Goal: Browse casually

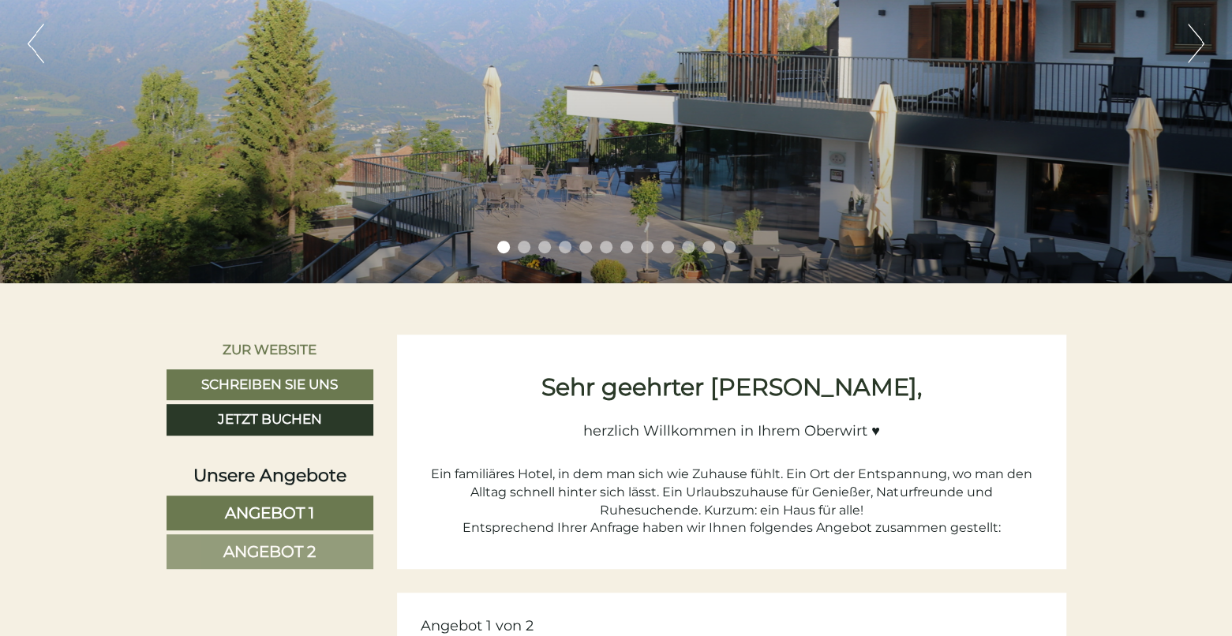
scroll to position [237, 0]
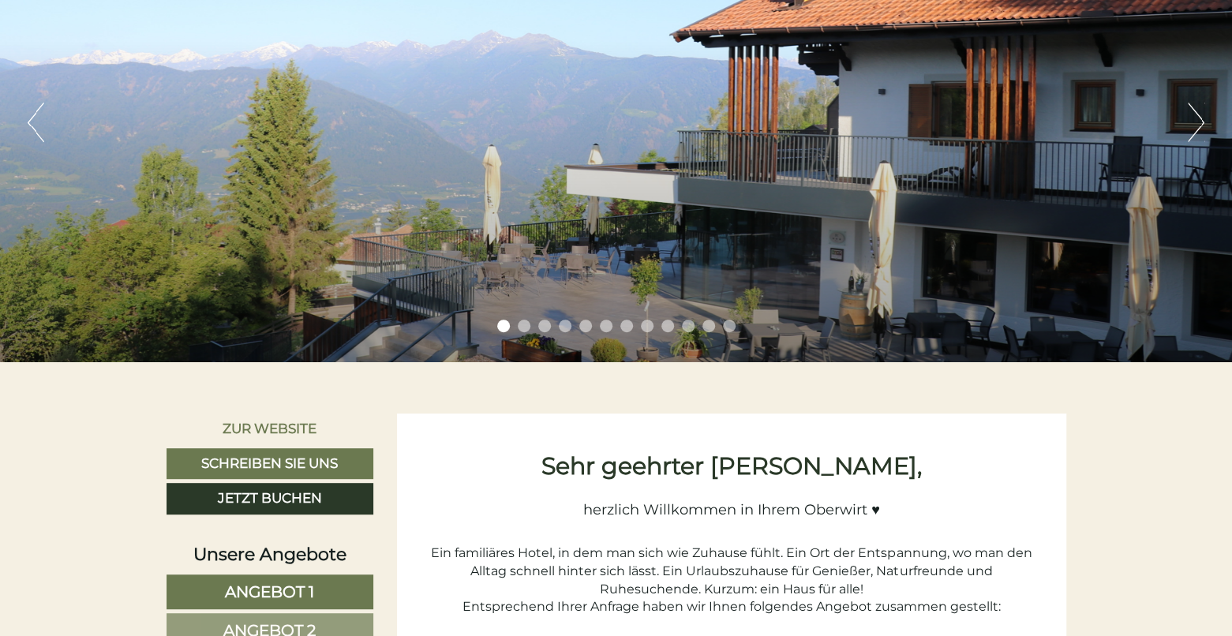
click at [1204, 125] on button "Next" at bounding box center [1196, 122] width 17 height 39
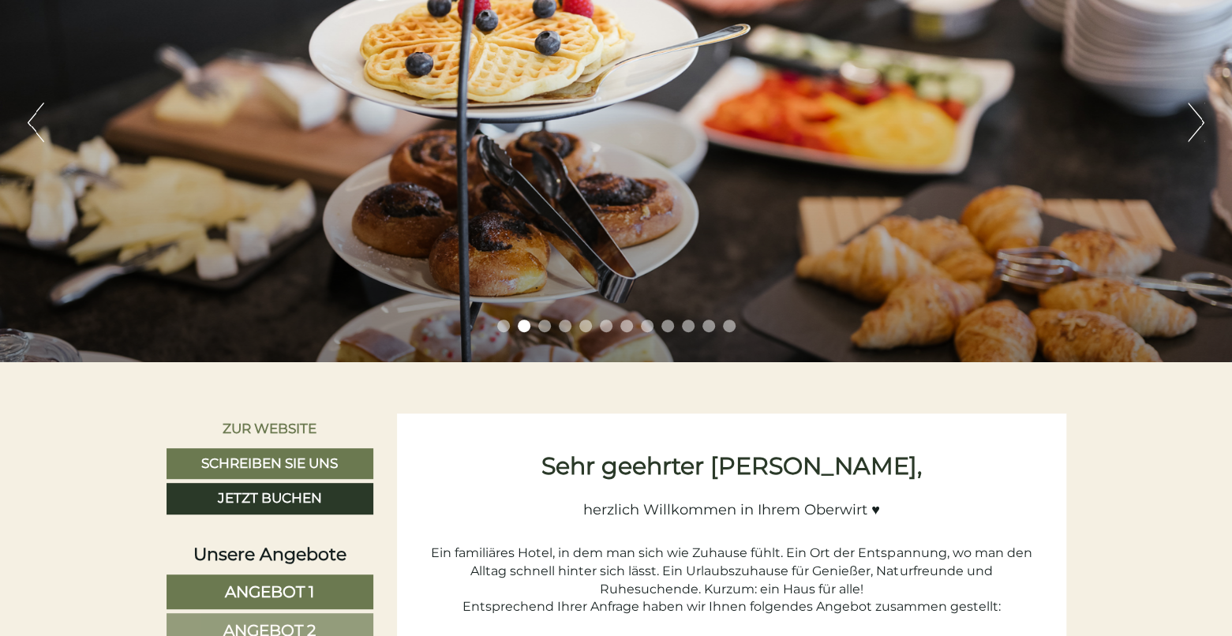
click at [1204, 125] on button "Next" at bounding box center [1196, 122] width 17 height 39
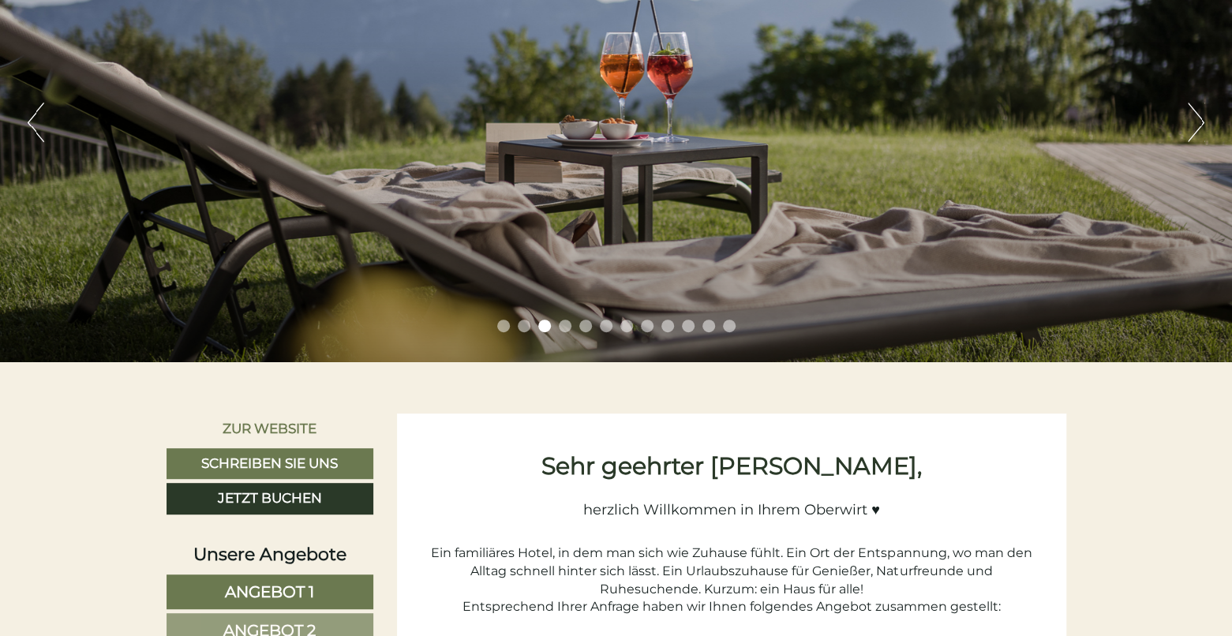
click at [1204, 125] on button "Next" at bounding box center [1196, 122] width 17 height 39
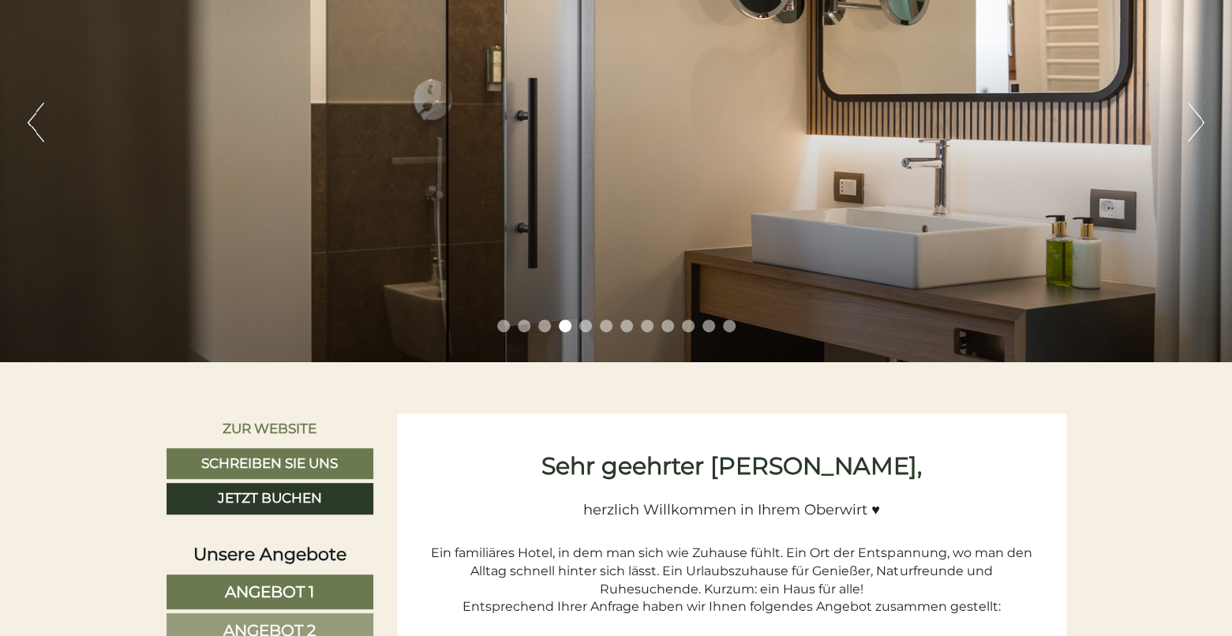
click at [1204, 125] on button "Next" at bounding box center [1196, 122] width 17 height 39
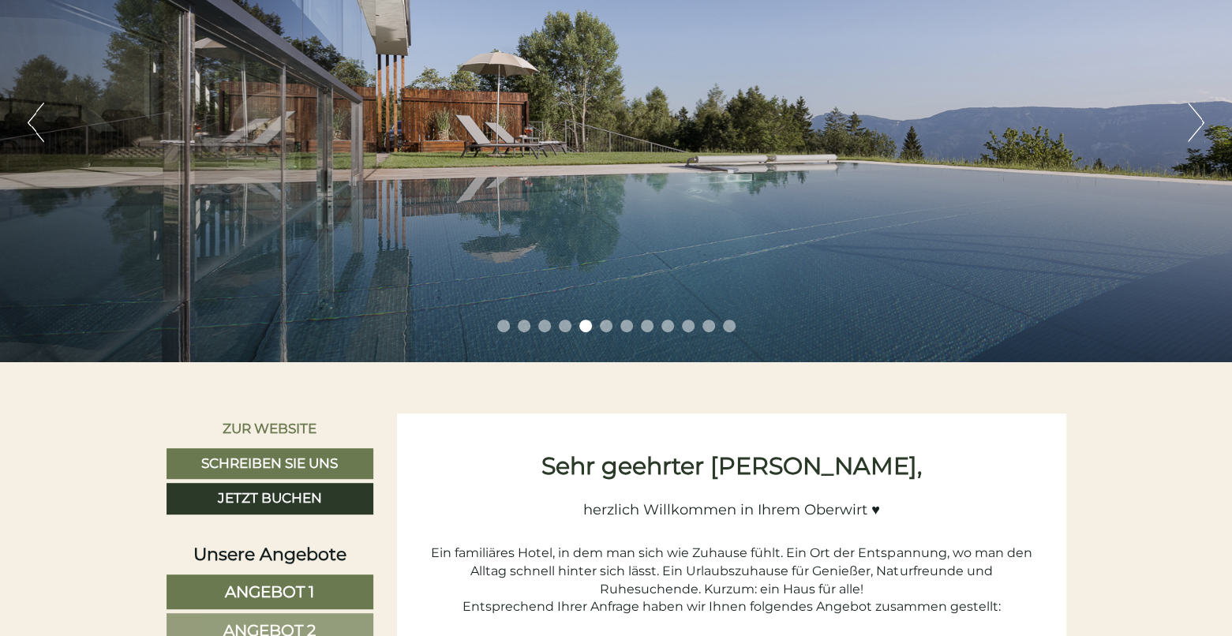
click at [1204, 125] on button "Next" at bounding box center [1196, 122] width 17 height 39
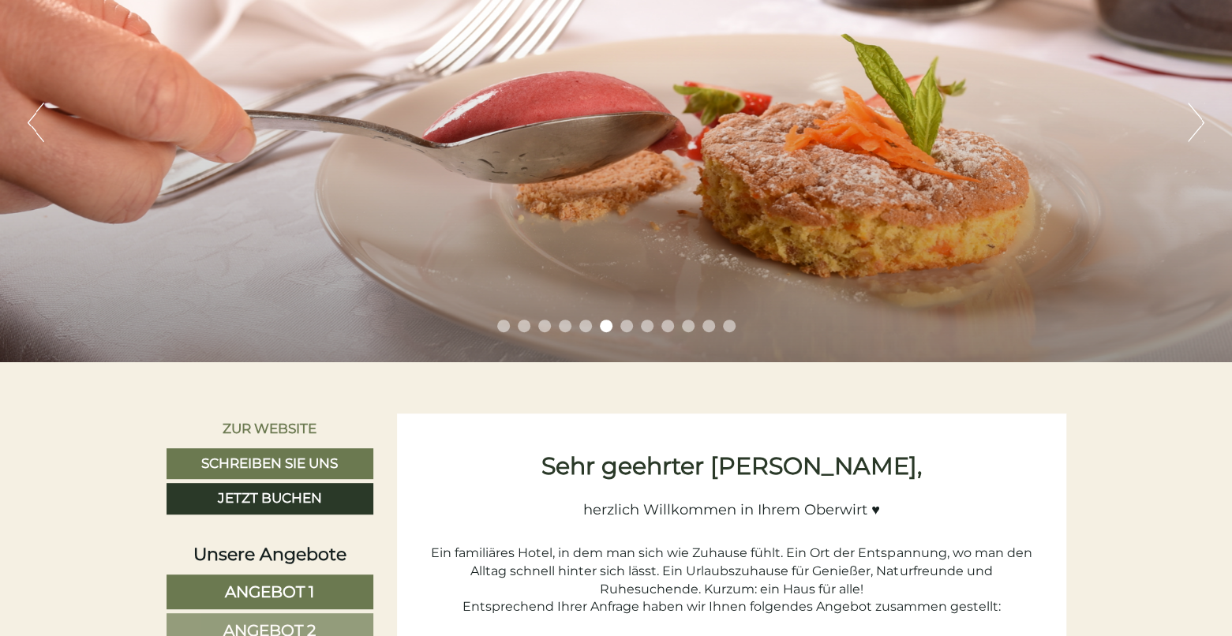
click at [1204, 125] on button "Next" at bounding box center [1196, 122] width 17 height 39
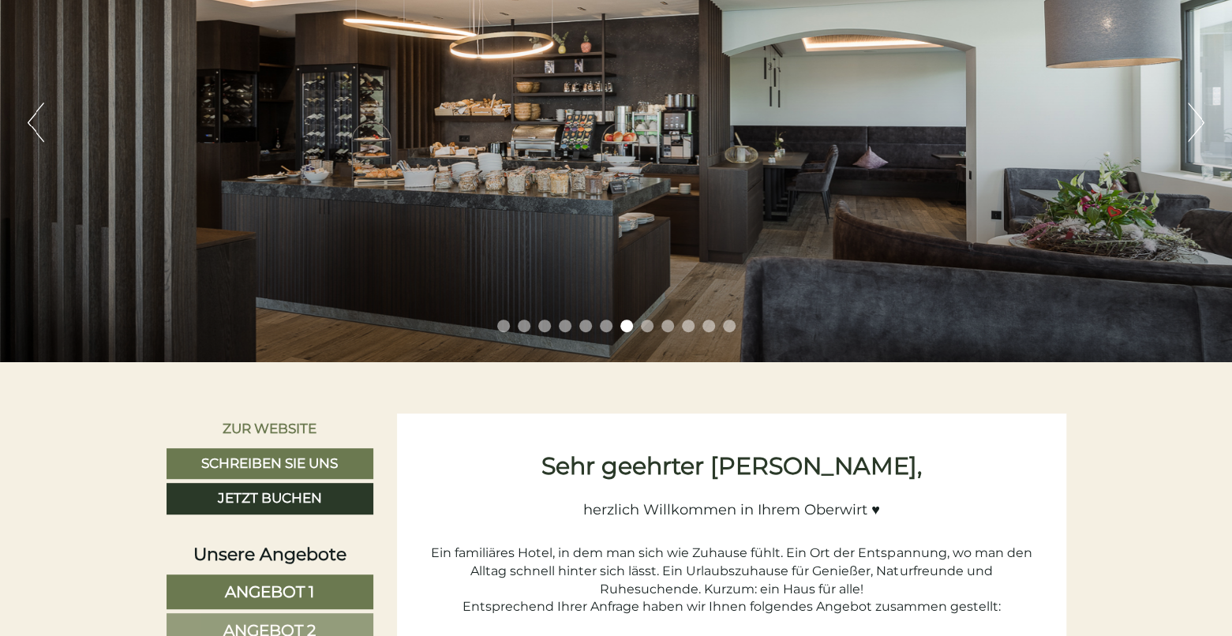
click at [1204, 125] on button "Next" at bounding box center [1196, 122] width 17 height 39
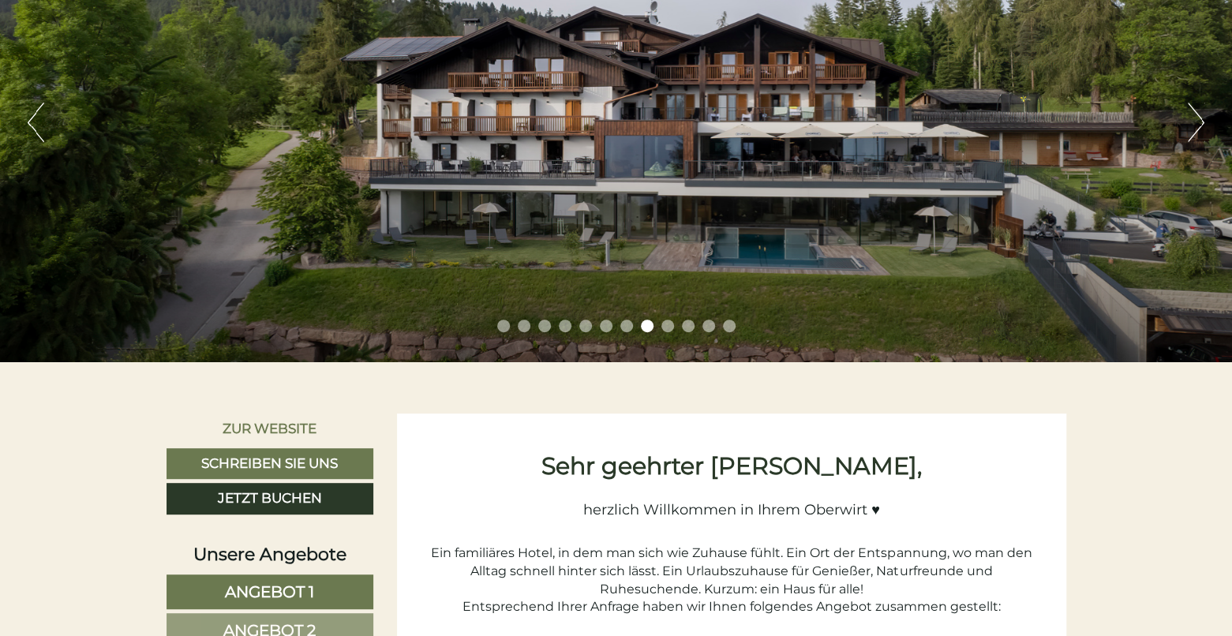
click at [1204, 125] on button "Next" at bounding box center [1196, 122] width 17 height 39
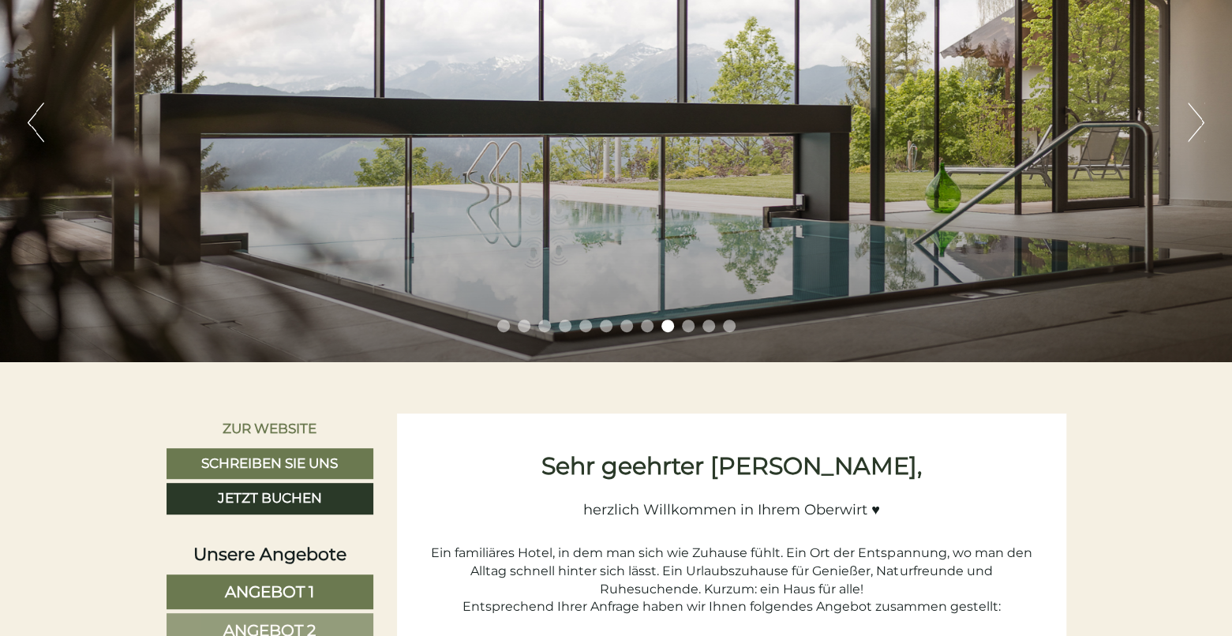
click at [1204, 125] on button "Next" at bounding box center [1196, 122] width 17 height 39
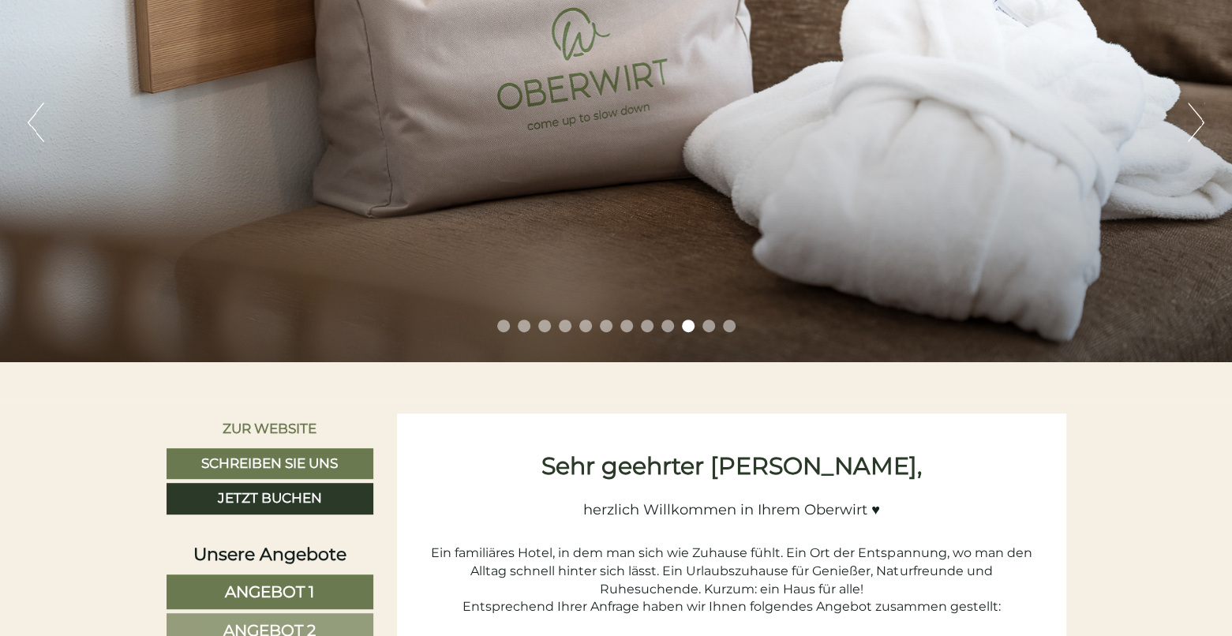
click at [1204, 125] on button "Next" at bounding box center [1196, 122] width 17 height 39
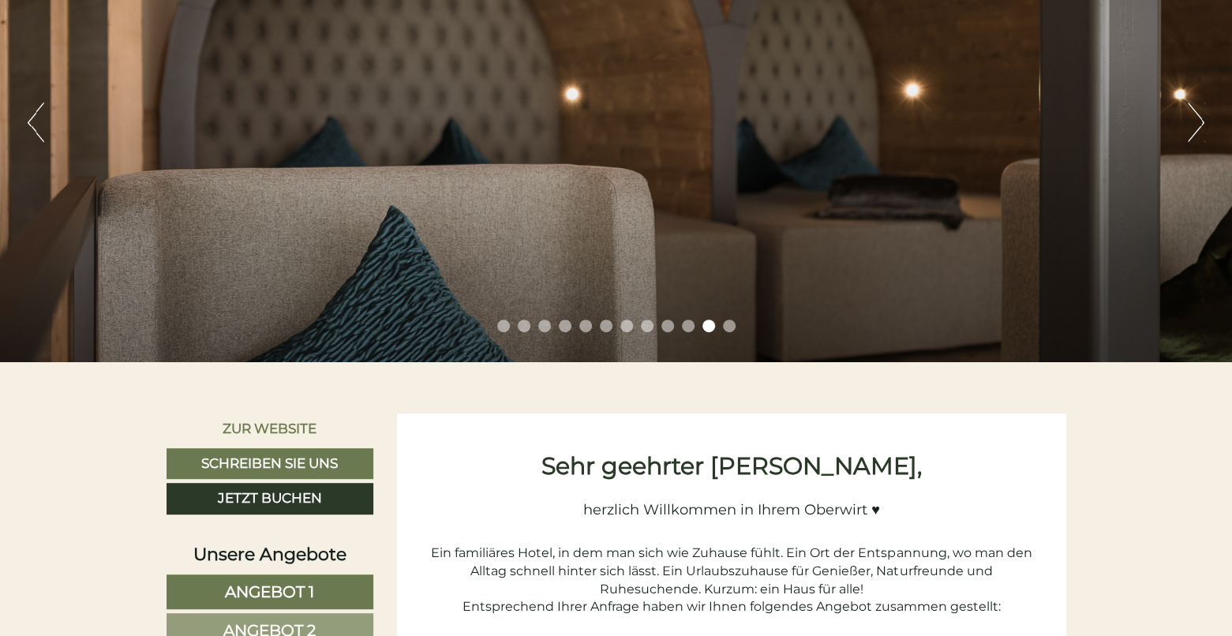
click at [1204, 125] on button "Next" at bounding box center [1196, 122] width 17 height 39
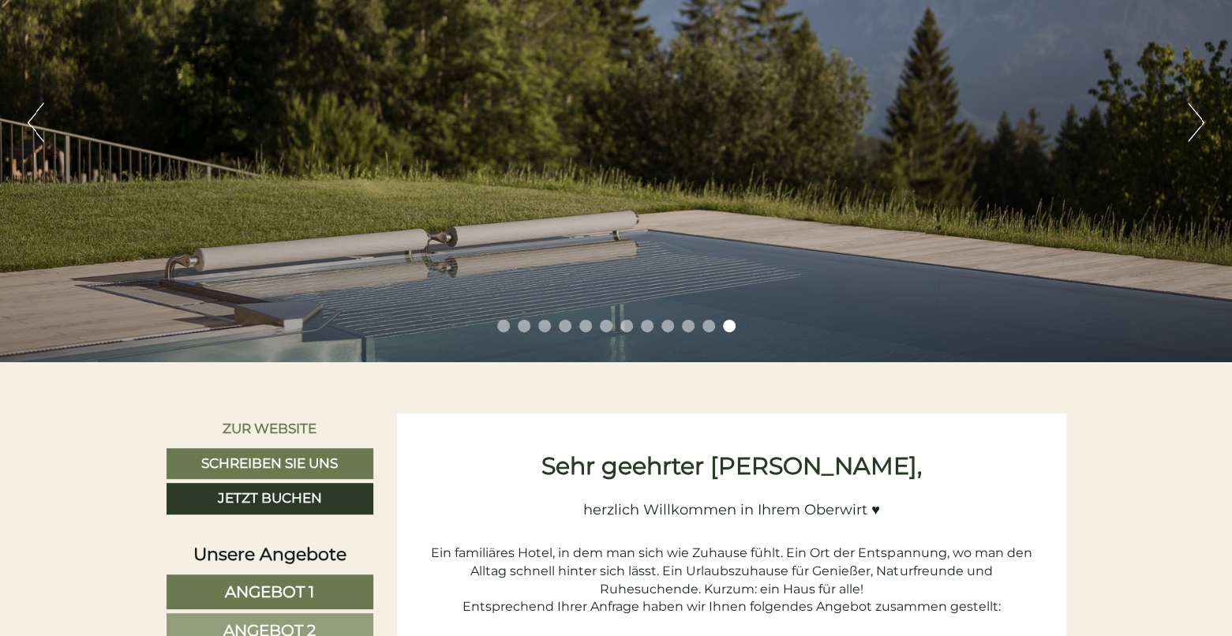
click at [1204, 125] on button "Next" at bounding box center [1196, 122] width 17 height 39
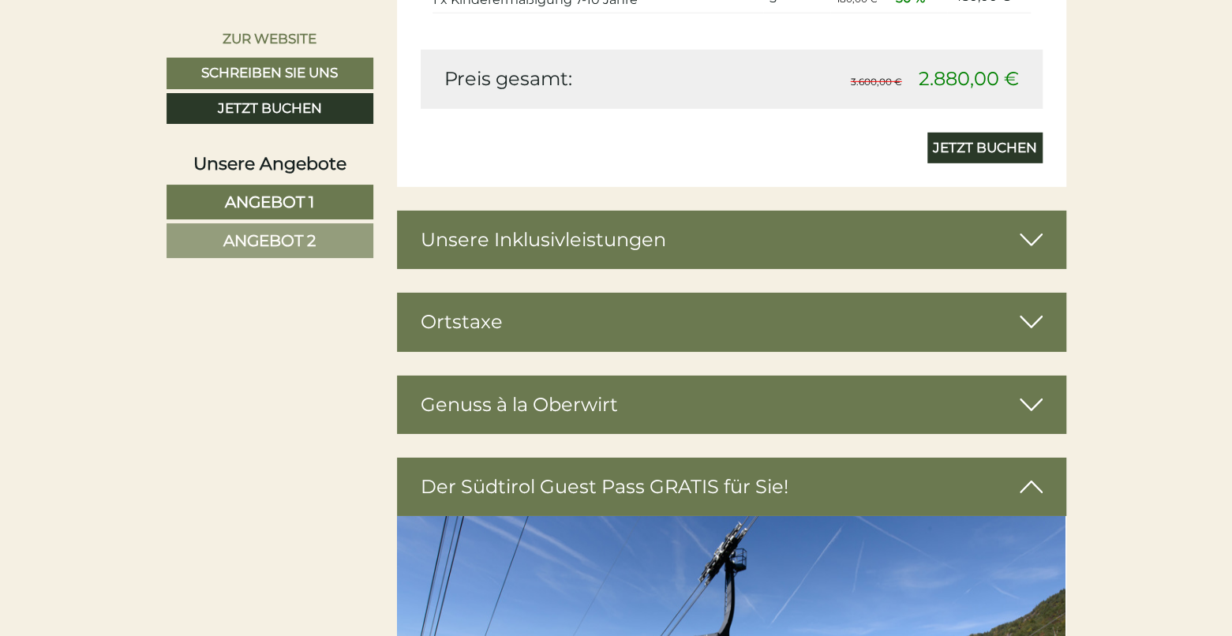
scroll to position [2605, 0]
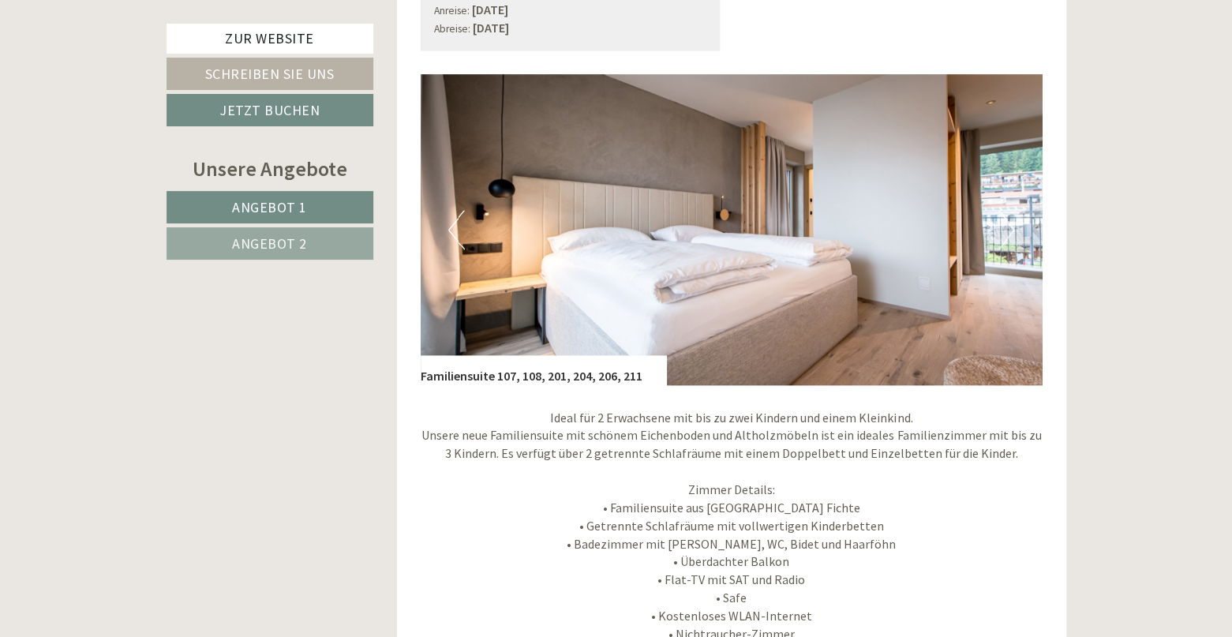
scroll to position [1105, 0]
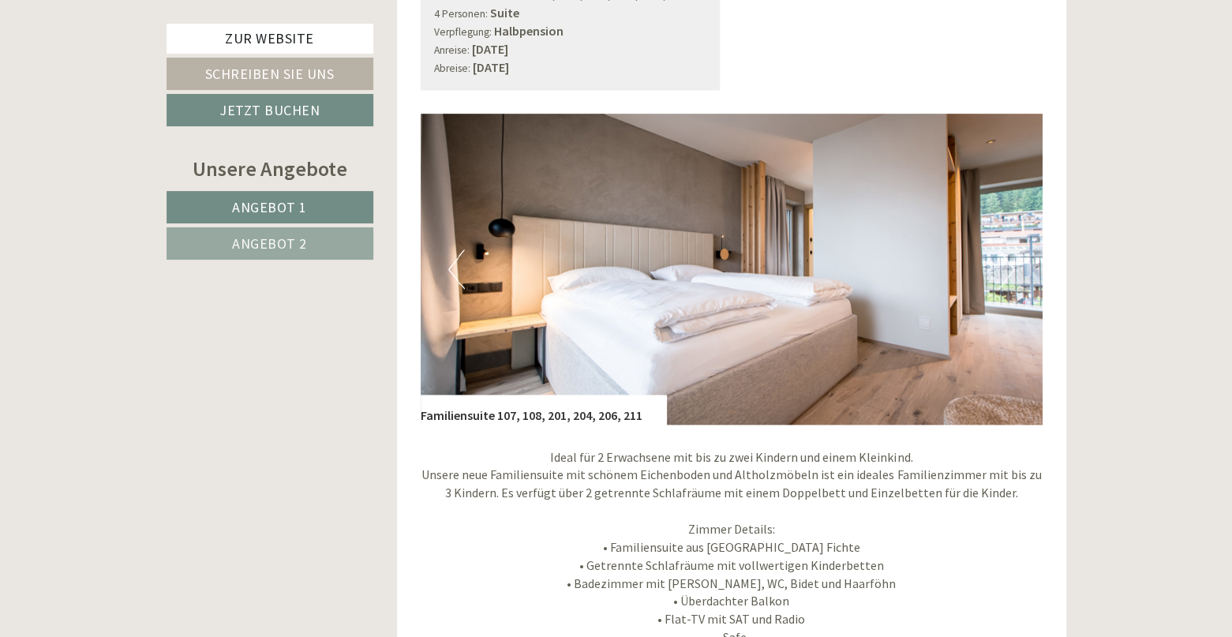
click at [1011, 274] on button "Next" at bounding box center [1006, 268] width 17 height 39
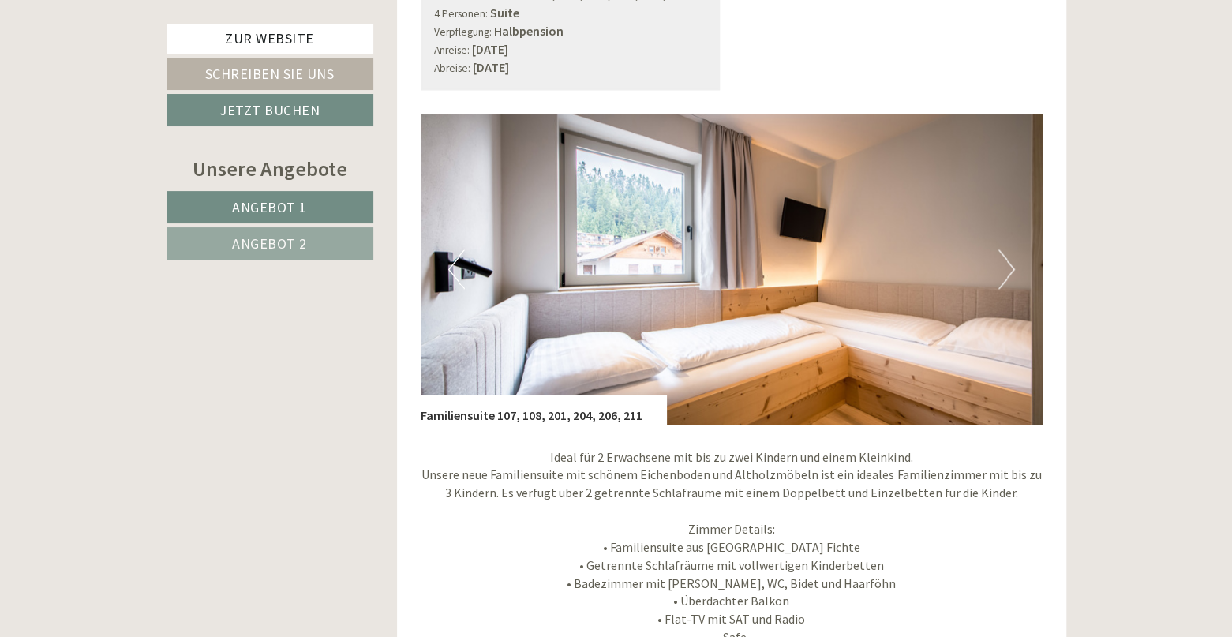
click at [1011, 274] on button "Next" at bounding box center [1006, 268] width 17 height 39
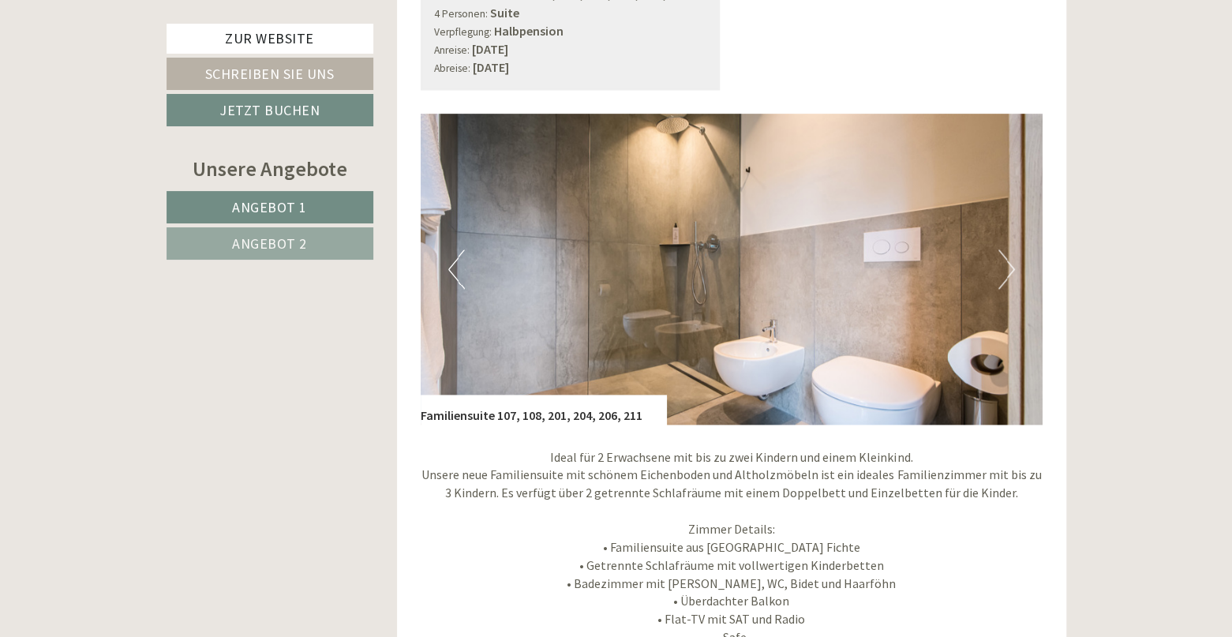
click at [1011, 274] on button "Next" at bounding box center [1006, 268] width 17 height 39
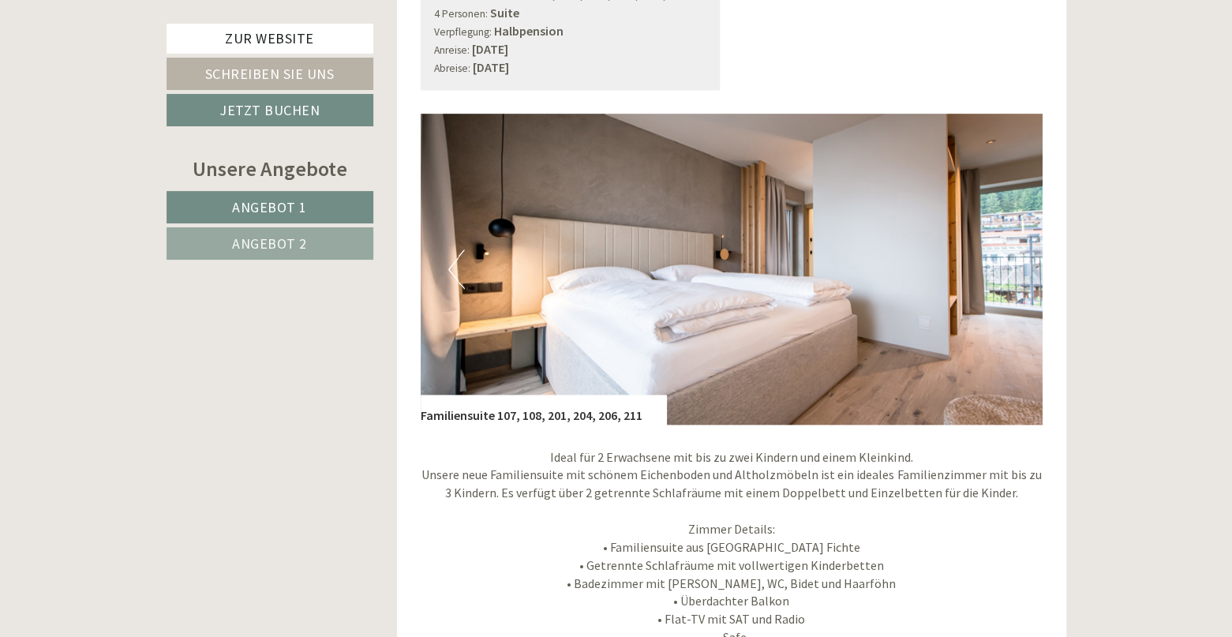
click at [1011, 274] on button "Next" at bounding box center [1006, 268] width 17 height 39
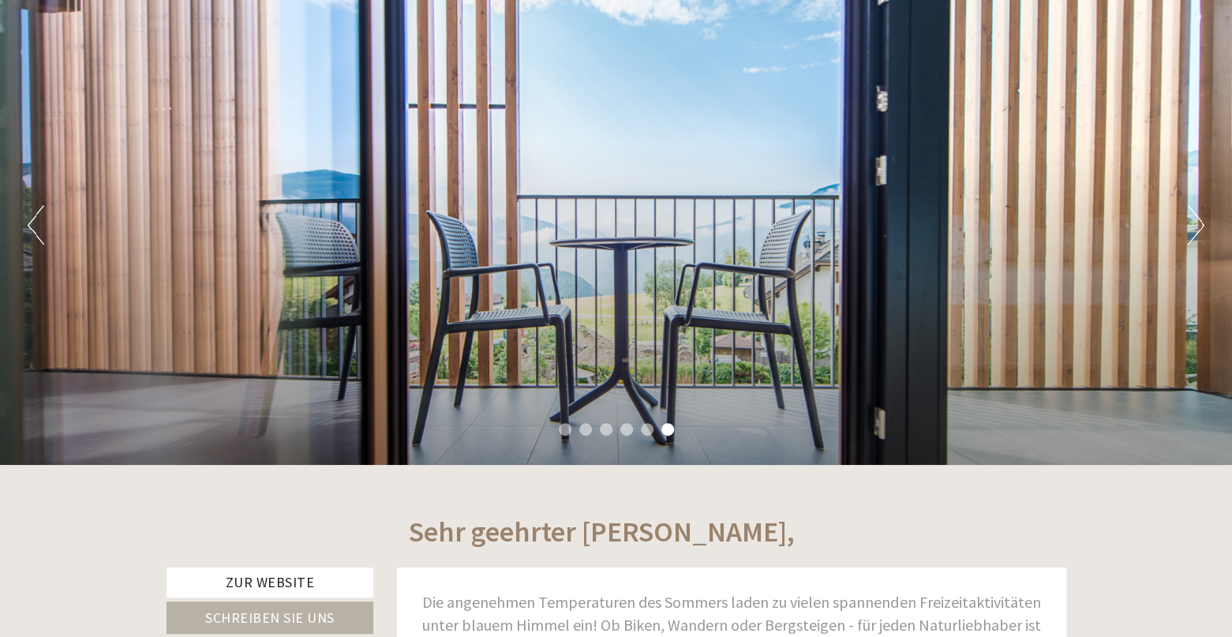
scroll to position [0, 0]
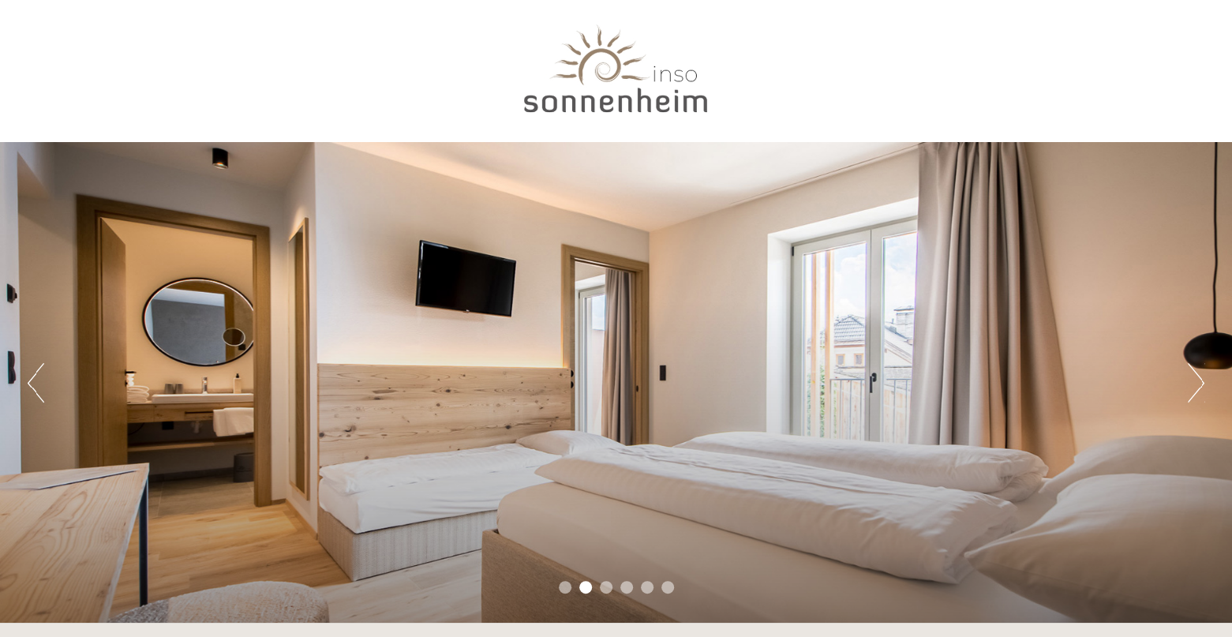
click at [1198, 381] on button "Next" at bounding box center [1196, 382] width 17 height 39
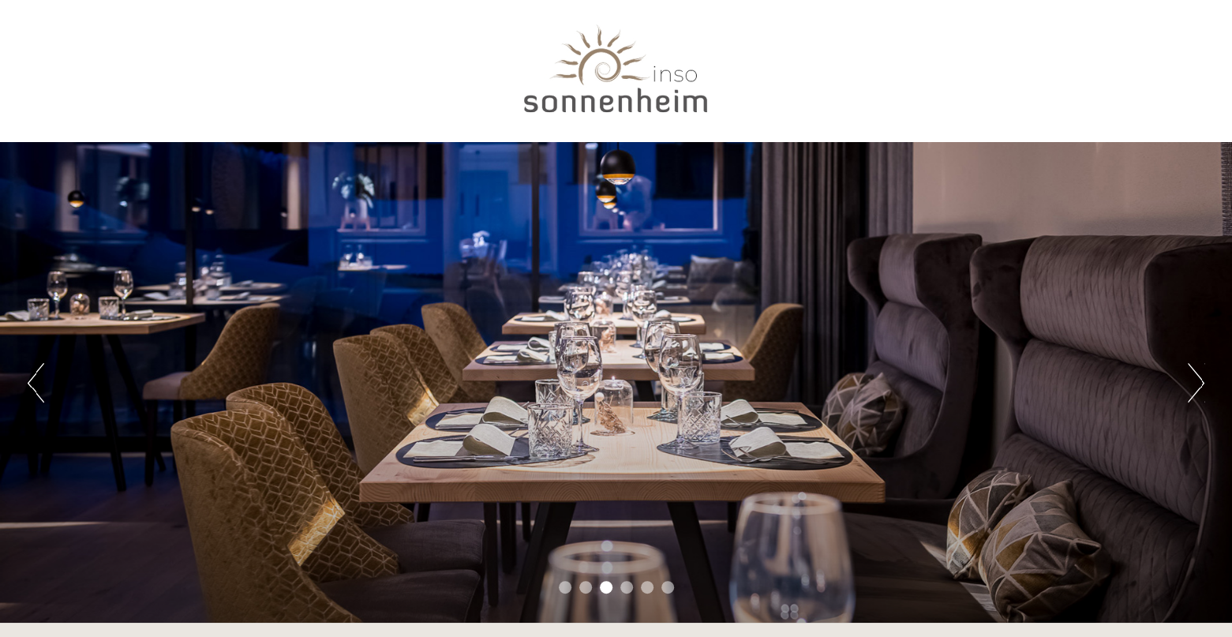
click at [1198, 380] on button "Next" at bounding box center [1196, 382] width 17 height 39
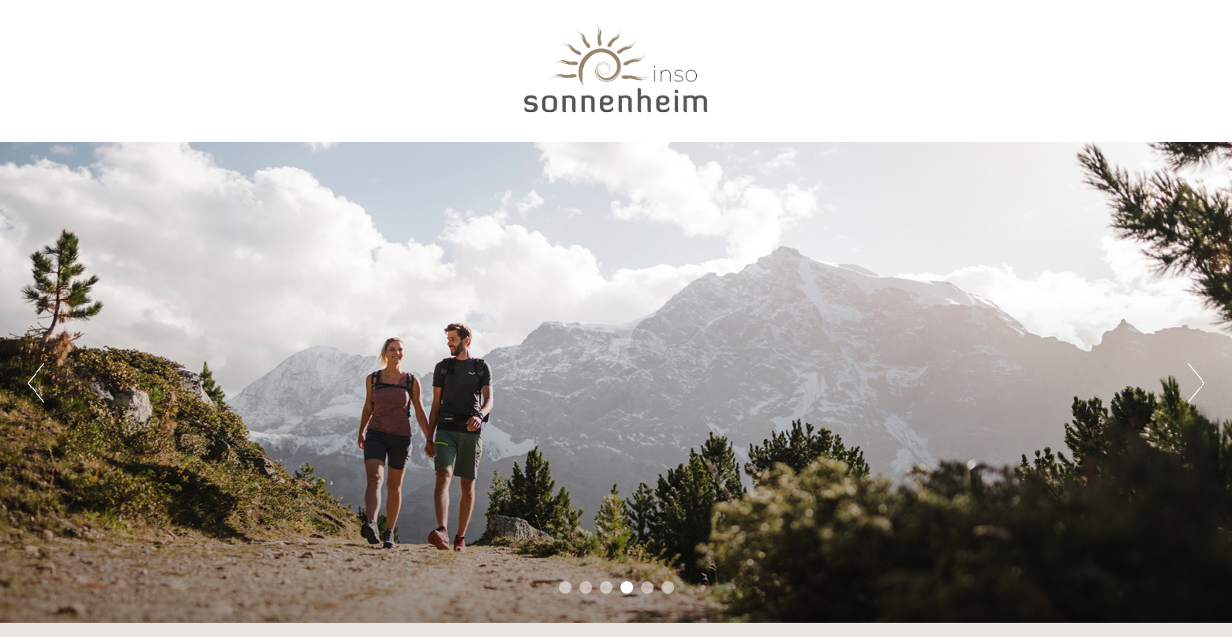
click at [1198, 380] on button "Next" at bounding box center [1196, 382] width 17 height 39
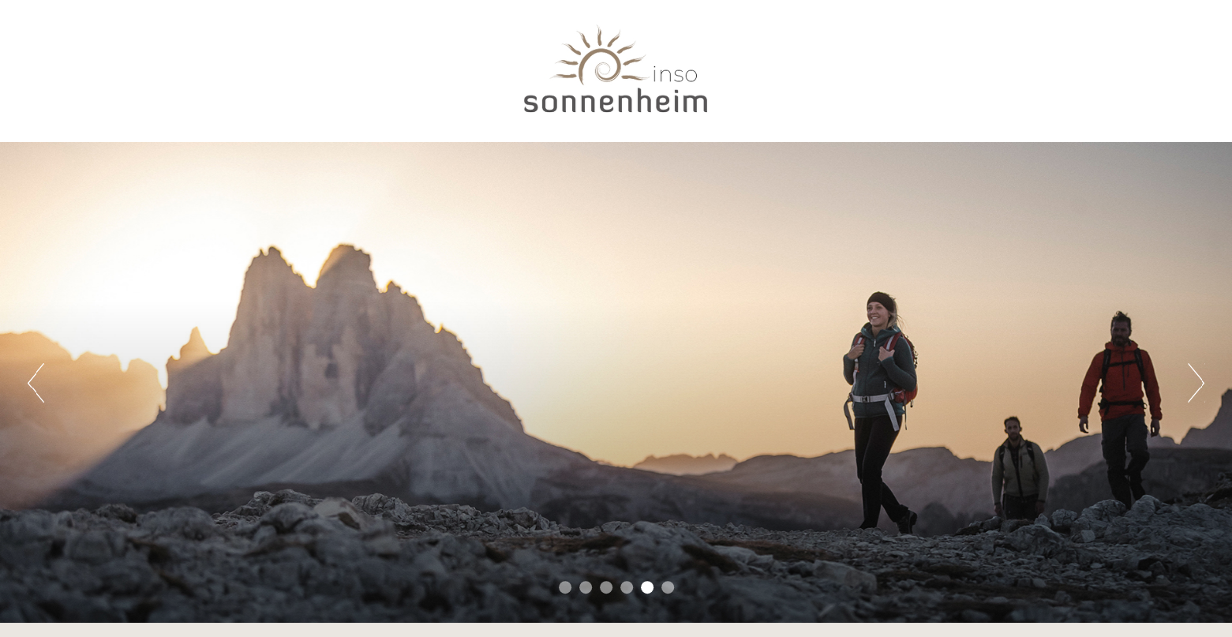
click at [1198, 380] on button "Next" at bounding box center [1196, 382] width 17 height 39
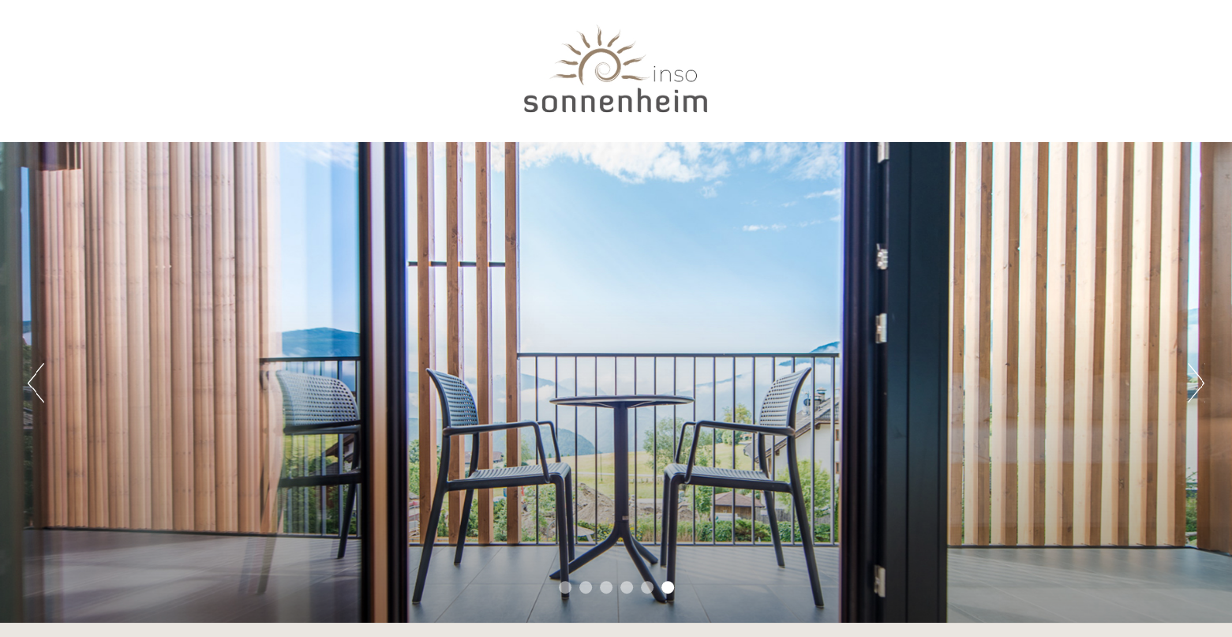
click at [1198, 380] on button "Next" at bounding box center [1196, 382] width 17 height 39
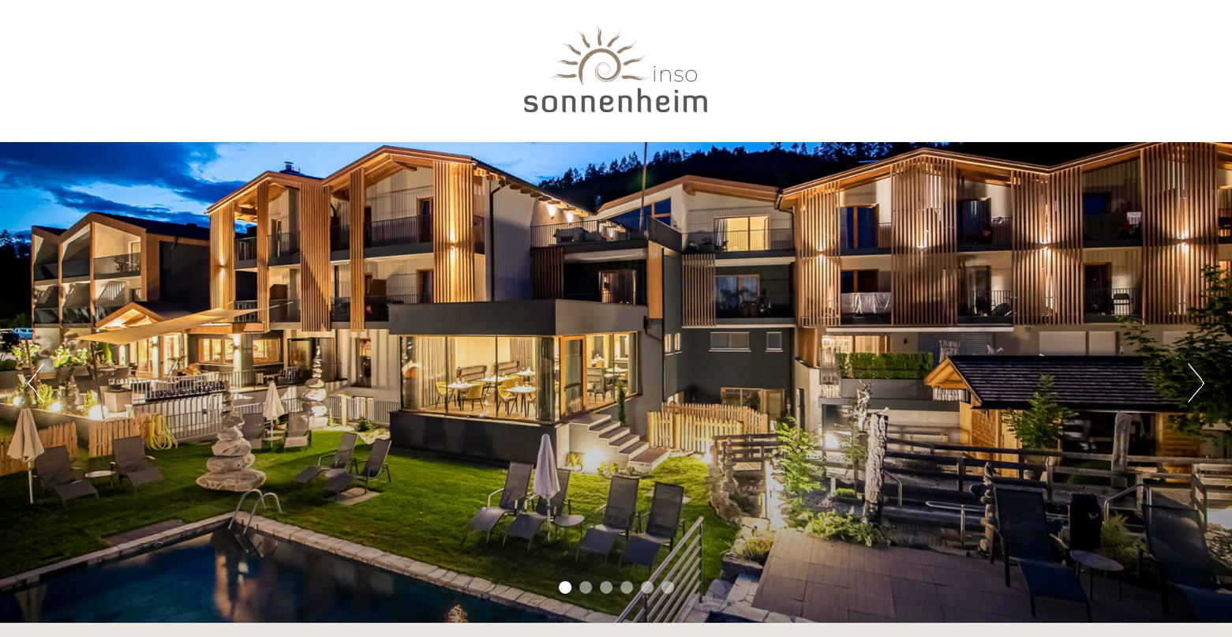
click at [1198, 380] on button "Next" at bounding box center [1196, 382] width 17 height 39
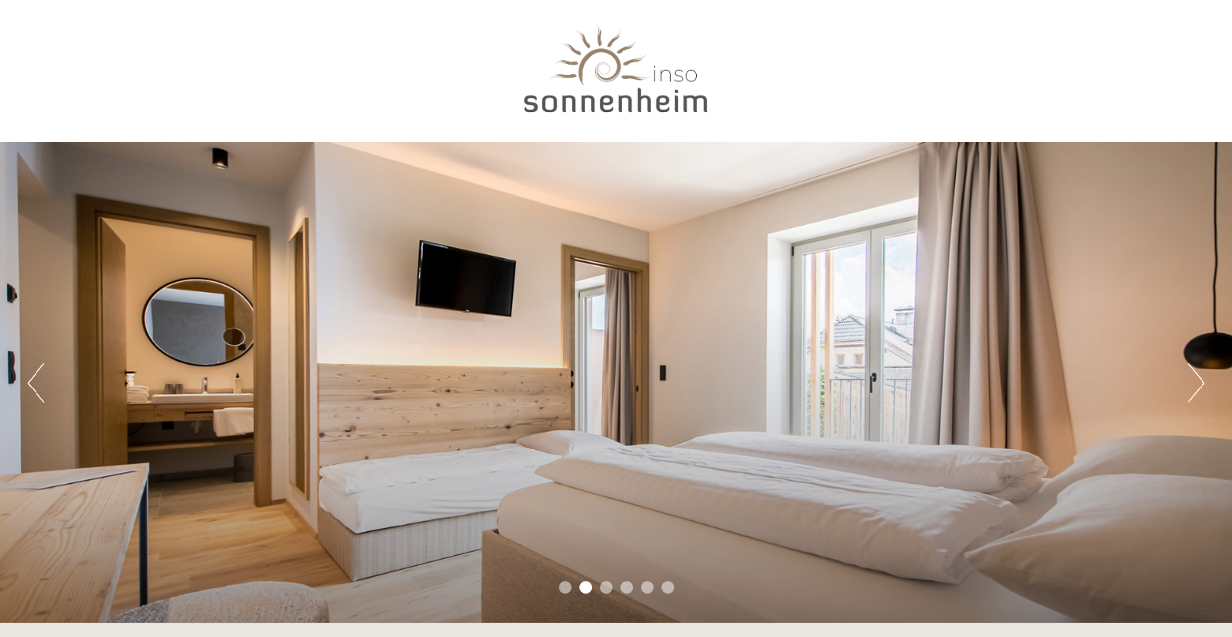
click at [1198, 380] on button "Next" at bounding box center [1196, 382] width 17 height 39
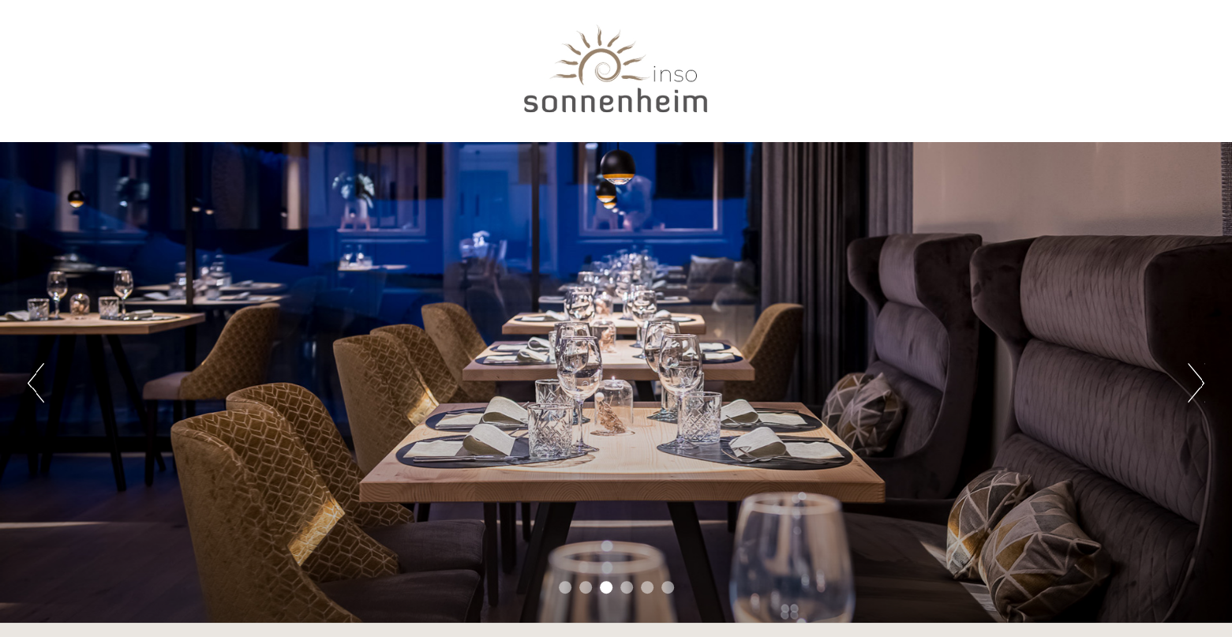
click at [1198, 380] on button "Next" at bounding box center [1196, 382] width 17 height 39
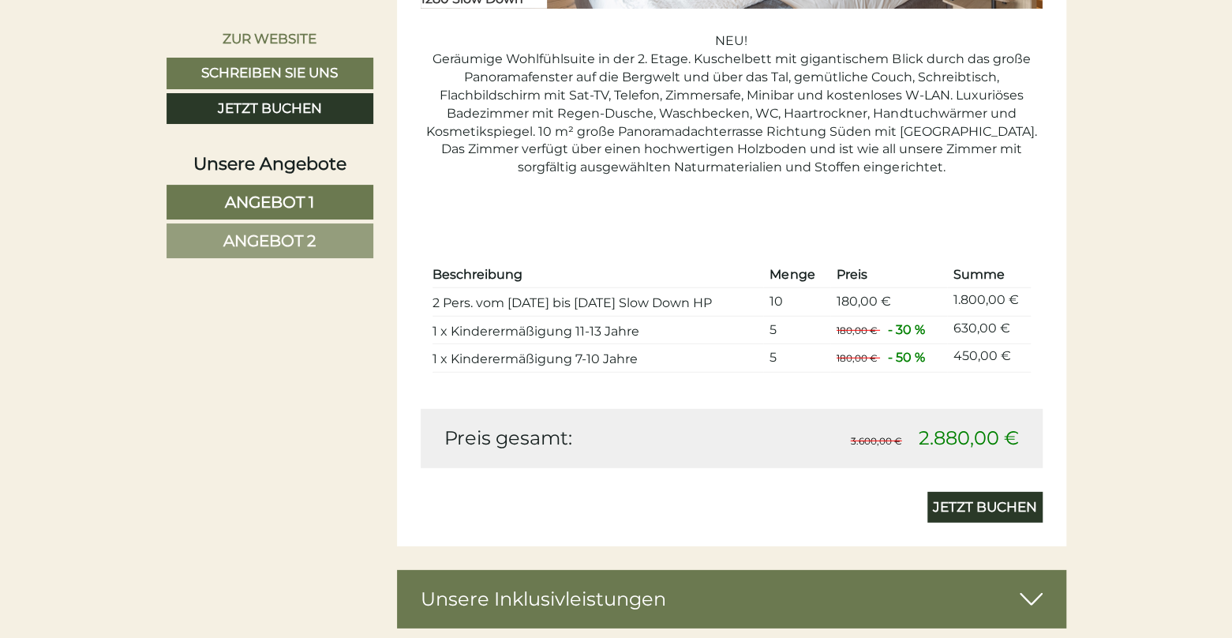
scroll to position [2210, 0]
